Goal: Find specific page/section: Find specific page/section

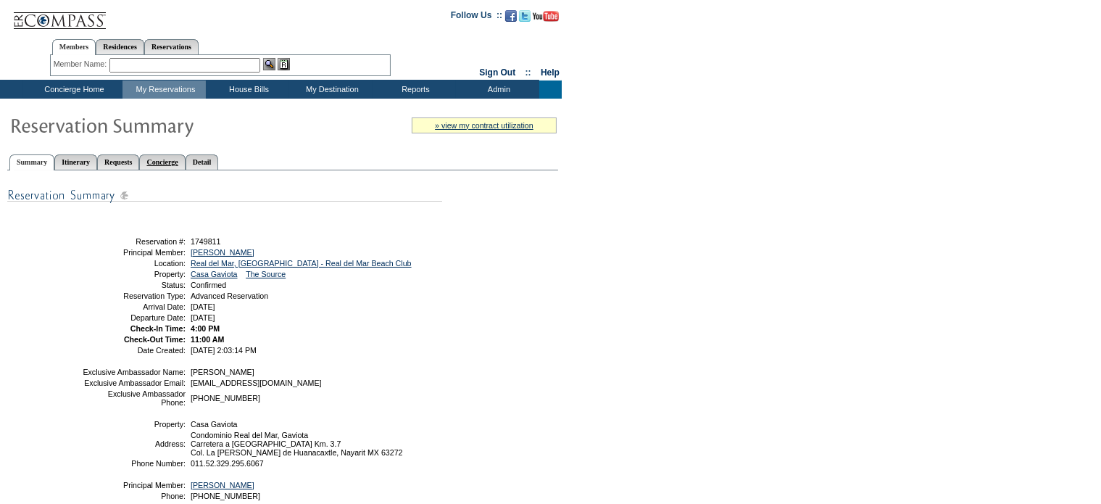
click at [185, 162] on link "Concierge" at bounding box center [162, 161] width 46 height 15
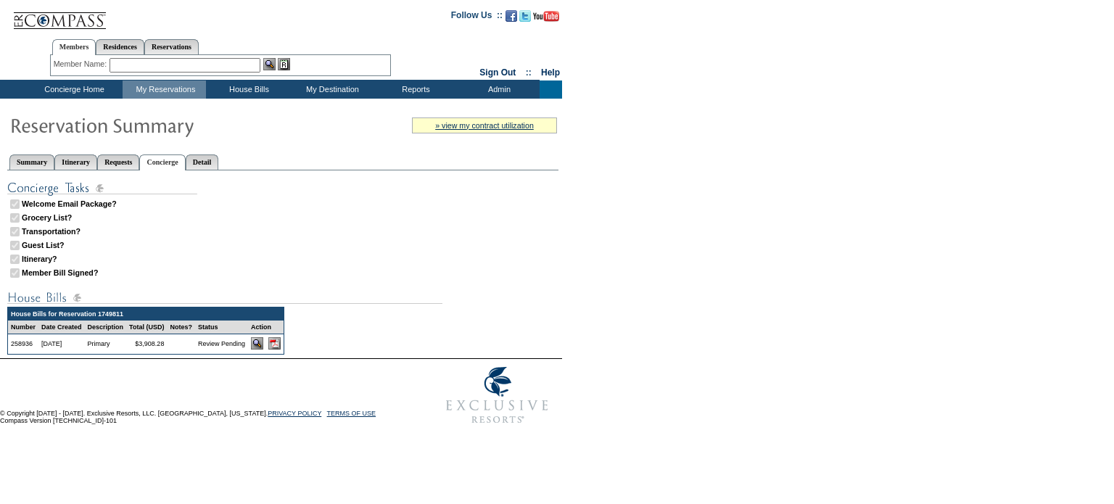
click at [281, 342] on img at bounding box center [274, 343] width 12 height 12
click at [281, 344] on img at bounding box center [274, 343] width 12 height 12
click at [281, 341] on img at bounding box center [274, 343] width 12 height 12
click at [334, 104] on td "View My Destination Details" at bounding box center [340, 108] width 95 height 15
